Goal: Task Accomplishment & Management: Complete application form

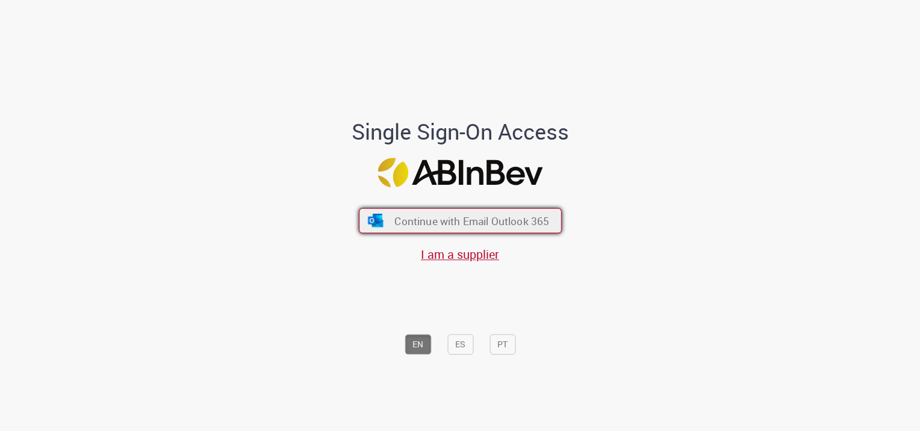
click at [385, 219] on button "Continue with Email Outlook 365" at bounding box center [460, 220] width 203 height 25
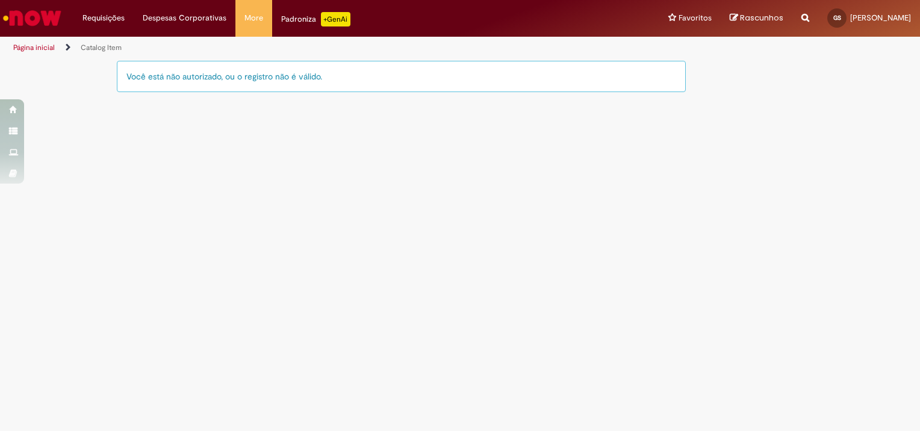
click at [245, 84] on div "Você está não autorizado, ou o registro não é válido." at bounding box center [401, 76] width 569 height 31
click at [277, 75] on div "Você está não autorizado, ou o registro não é válido." at bounding box center [401, 76] width 569 height 31
